Goal: Task Accomplishment & Management: Manage account settings

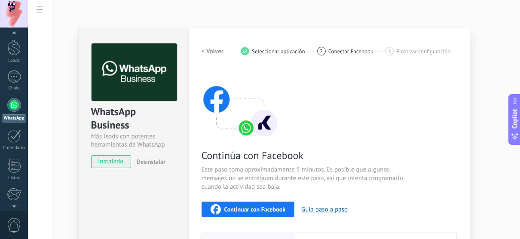
click at [12, 102] on div at bounding box center [14, 105] width 14 height 14
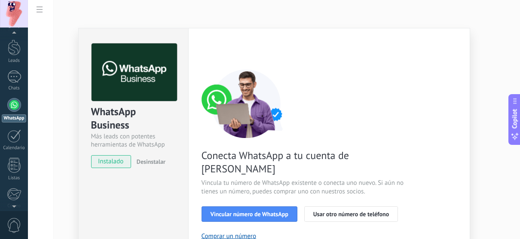
scroll to position [0, 0]
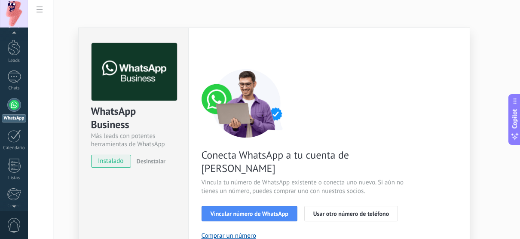
click at [492, 103] on div "WhatsApp Business Más leads con potentes herramientas de WhatsApp instalado Des…" at bounding box center [274, 119] width 492 height 239
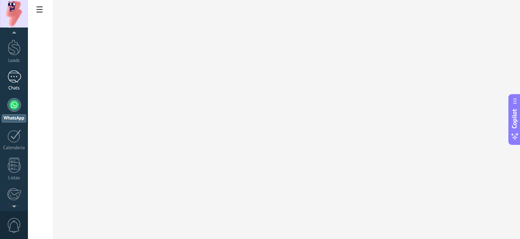
click at [19, 76] on div at bounding box center [14, 76] width 14 height 12
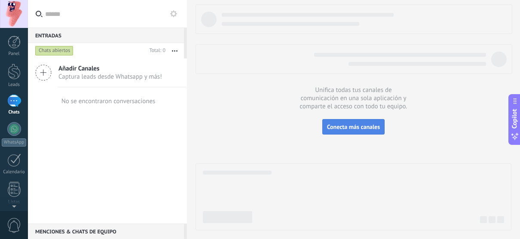
click at [339, 128] on span "Conecta más canales" at bounding box center [353, 127] width 53 height 8
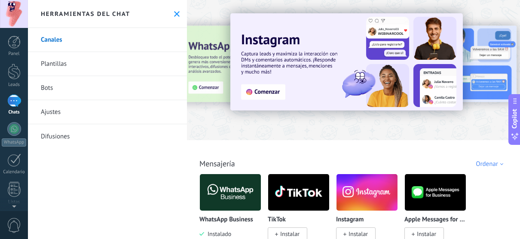
click at [204, 66] on div at bounding box center [144, 69] width 188 height 77
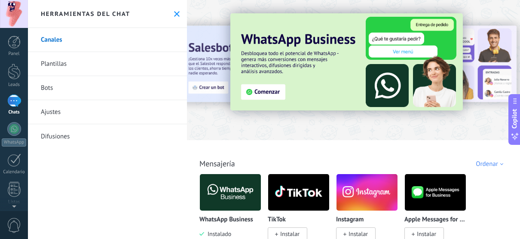
click at [257, 93] on img at bounding box center [346, 61] width 232 height 97
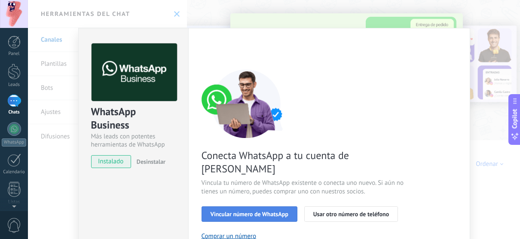
click at [250, 211] on span "Vincular número de WhatsApp" at bounding box center [249, 214] width 78 height 6
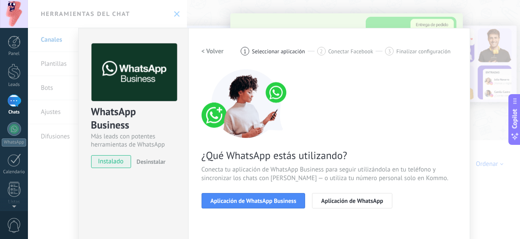
click at [250, 200] on span "Aplicación de WhatsApp Business" at bounding box center [253, 201] width 86 height 6
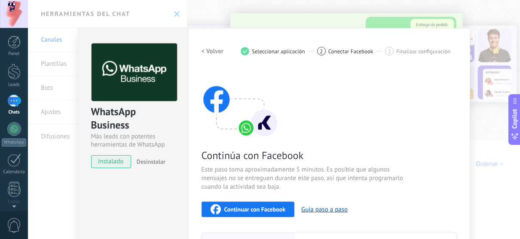
click at [244, 207] on span "Continuar con Facebook" at bounding box center [254, 209] width 61 height 6
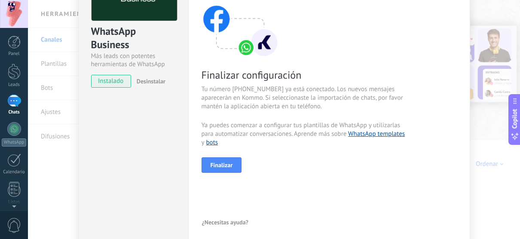
scroll to position [81, 0]
click at [218, 165] on span "Finalizar" at bounding box center [221, 165] width 22 height 6
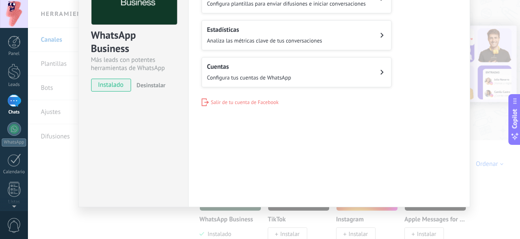
scroll to position [0, 0]
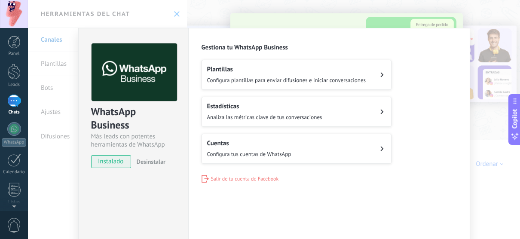
click at [295, 148] on button "Cuentas Configura tus cuentas de WhatsApp" at bounding box center [296, 149] width 190 height 30
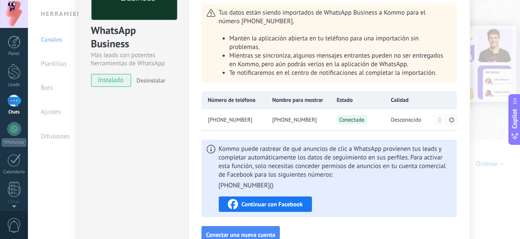
scroll to position [81, 0]
click at [293, 201] on span "Continuar con Facebook" at bounding box center [271, 204] width 61 height 6
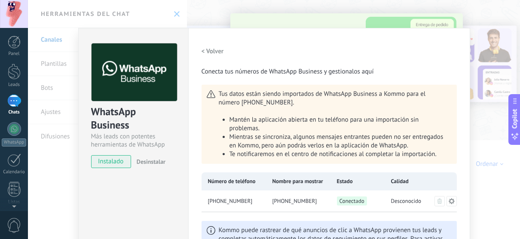
click at [203, 52] on h2 "< Volver" at bounding box center [212, 51] width 22 height 8
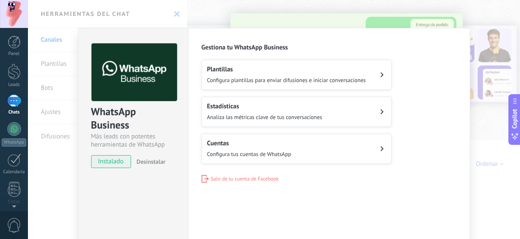
click at [252, 75] on div "Plantillas Configura plantillas para enviar difusiones e iniciar conversaciones" at bounding box center [286, 74] width 159 height 19
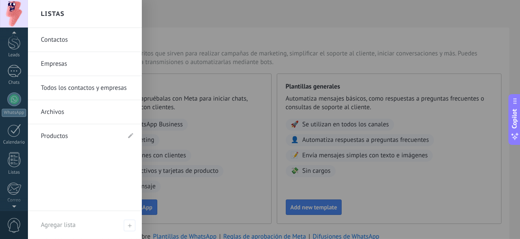
scroll to position [21, 0]
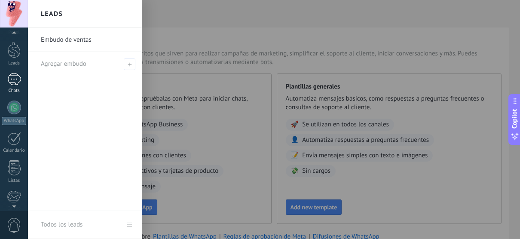
click at [14, 81] on div at bounding box center [14, 79] width 14 height 12
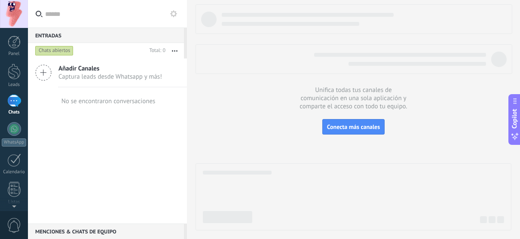
click at [125, 67] on span "Añadir Canales" at bounding box center [110, 68] width 104 height 8
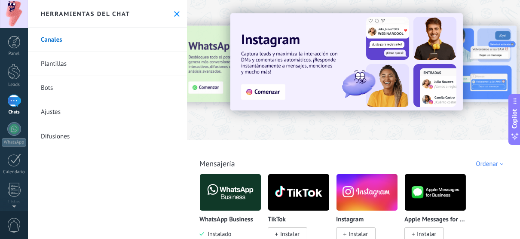
click at [59, 118] on link "Ajustes" at bounding box center [107, 112] width 159 height 24
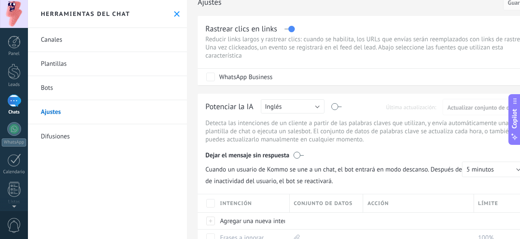
scroll to position [17, 0]
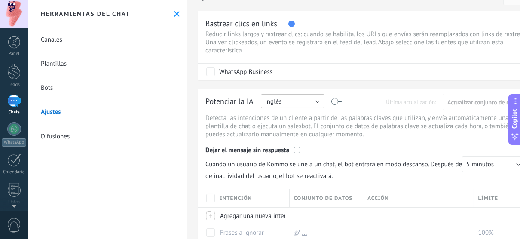
click at [315, 103] on button "Inglés" at bounding box center [293, 101] width 64 height 14
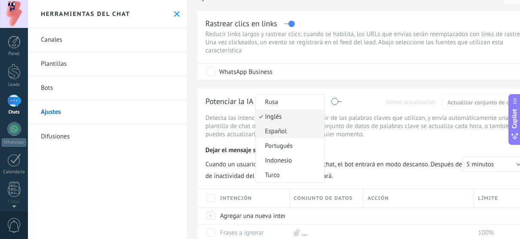
click at [292, 127] on li "Español" at bounding box center [290, 131] width 68 height 15
